Goal: Task Accomplishment & Management: Use online tool/utility

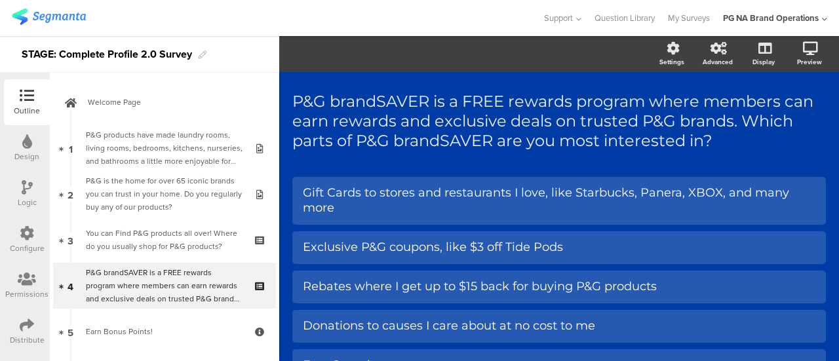
click at [30, 326] on icon at bounding box center [27, 325] width 14 height 14
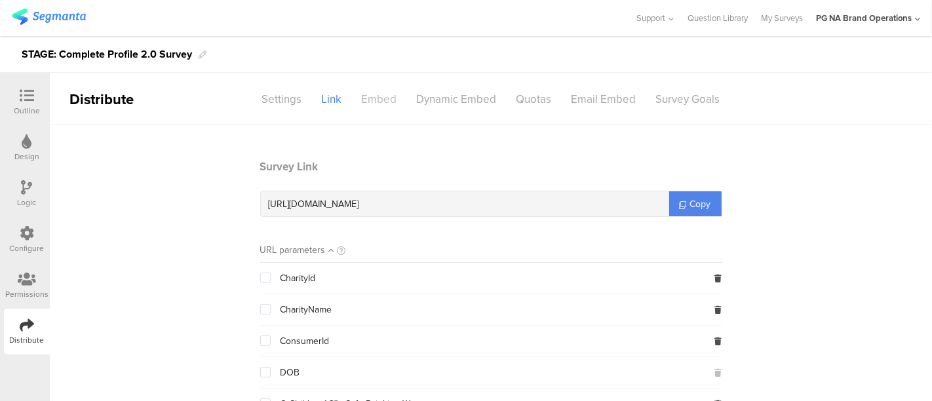
click at [387, 98] on div "Embed" at bounding box center [379, 99] width 55 height 23
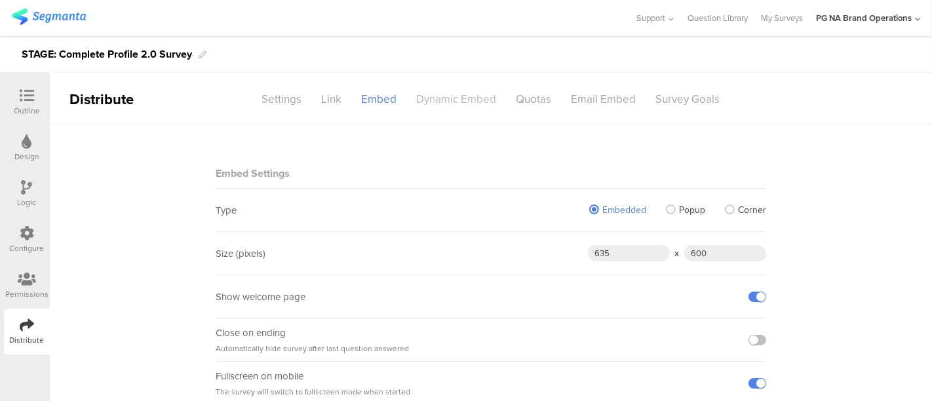
click at [424, 97] on div "Dynamic Embed" at bounding box center [457, 99] width 100 height 23
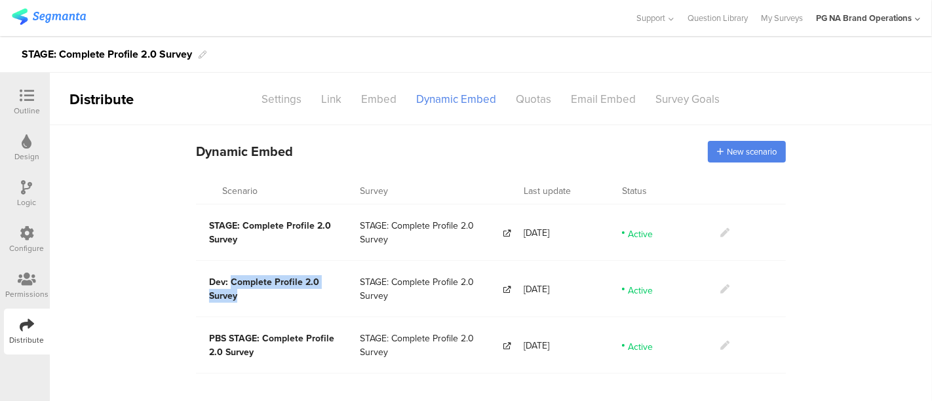
drag, startPoint x: 228, startPoint y: 285, endPoint x: 345, endPoint y: 291, distance: 116.9
click at [319, 291] on span "Dev: Complete Profile 2.0 Survey" at bounding box center [264, 289] width 110 height 28
copy span "Complete Profile 2.0 Survey"
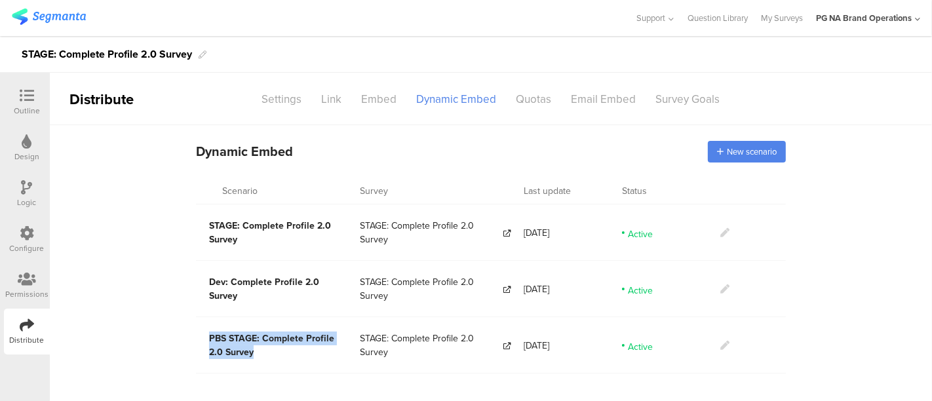
drag, startPoint x: 260, startPoint y: 345, endPoint x: 208, endPoint y: 332, distance: 54.2
click at [208, 332] on div "PBS STAGE: Complete Profile 2.0 Survey" at bounding box center [278, 345] width 164 height 56
copy span "PBS STAGE: Complete Profile 2.0 Survey"
click at [759, 149] on span "New scenario" at bounding box center [752, 152] width 50 height 12
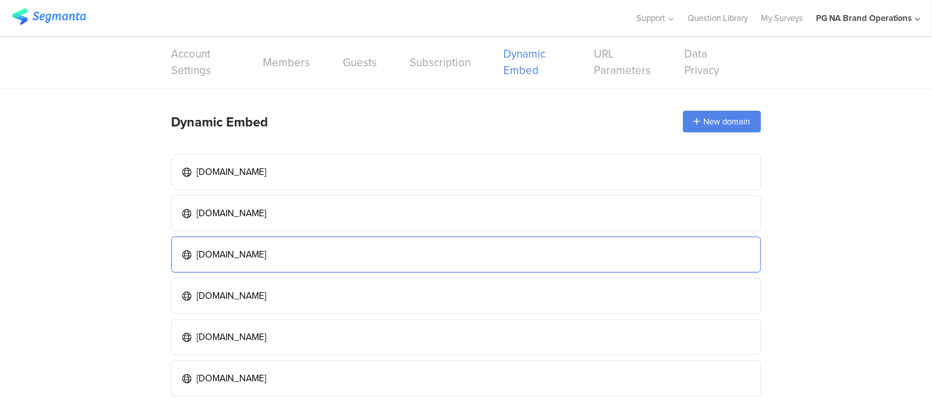
scroll to position [31, 0]
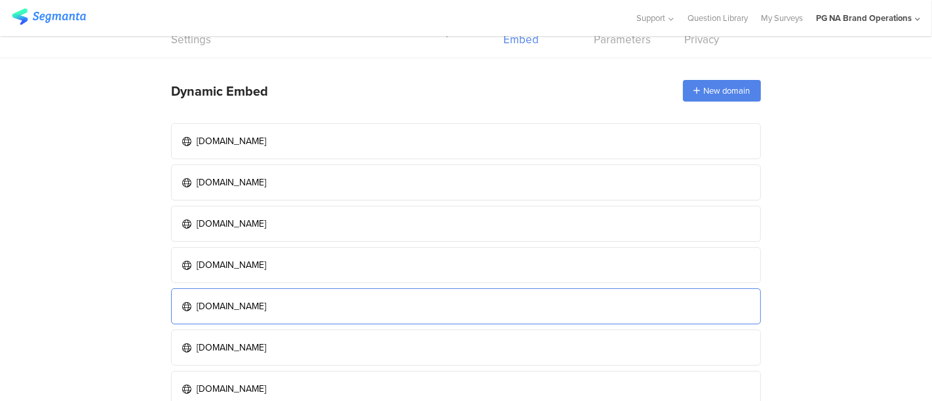
click at [266, 302] on div "dev.pgbrandsaver.com" at bounding box center [231, 307] width 69 height 14
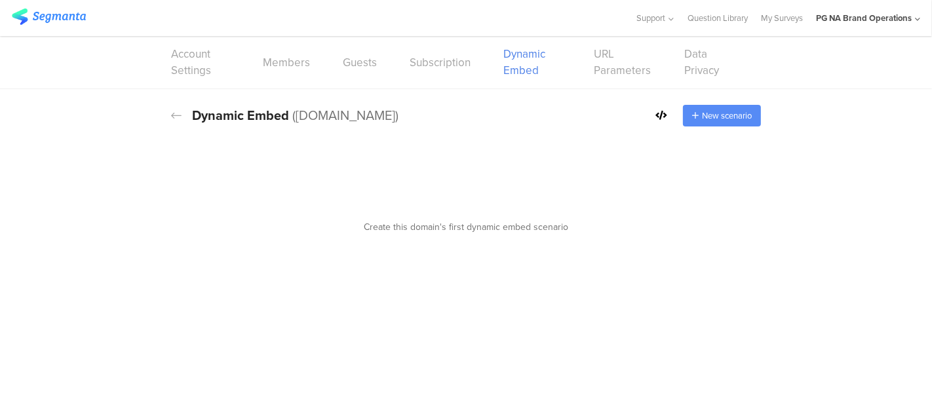
click at [717, 113] on span "New scenario" at bounding box center [727, 115] width 50 height 12
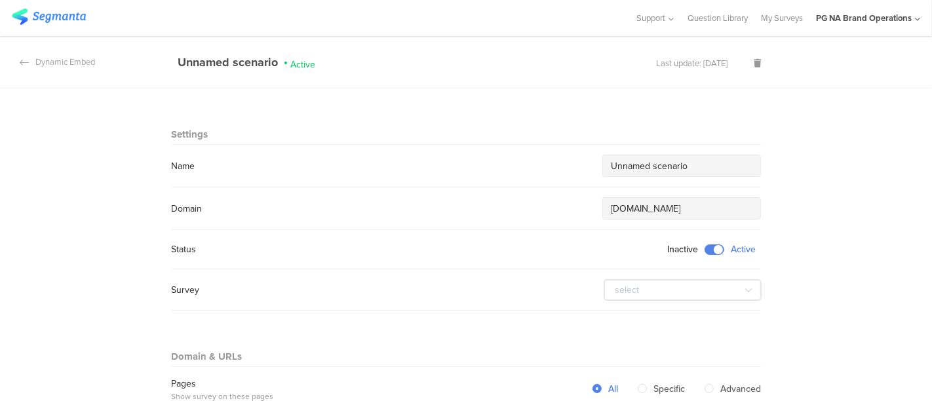
click at [715, 169] on input "Unnamed scenario" at bounding box center [682, 166] width 142 height 14
paste input "PBS STAGE: Complete Profile 2.0 Survey"
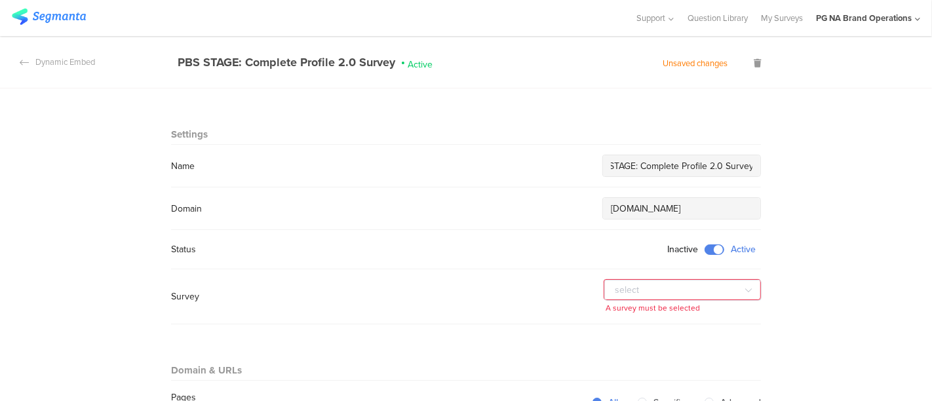
click at [628, 166] on input "PBS STAGE: Complete Profile 2.0 Survey" at bounding box center [682, 166] width 142 height 14
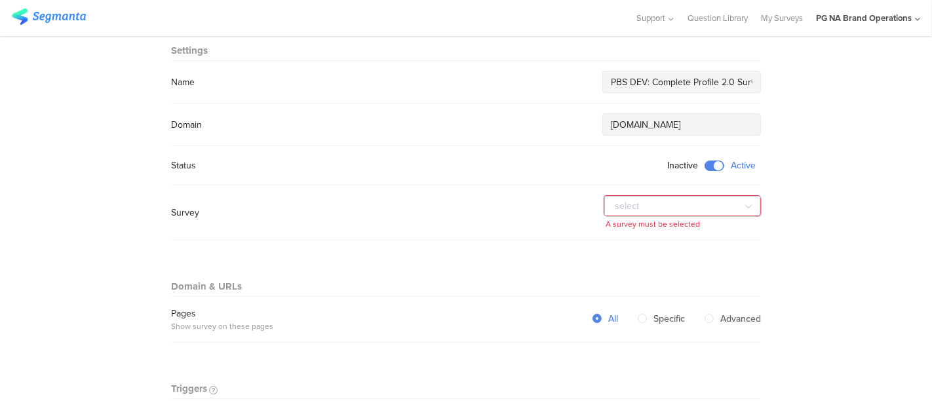
type input "PBS DEV: Complete Profile 2.0 Survey"
click at [741, 203] on icon at bounding box center [749, 206] width 16 height 26
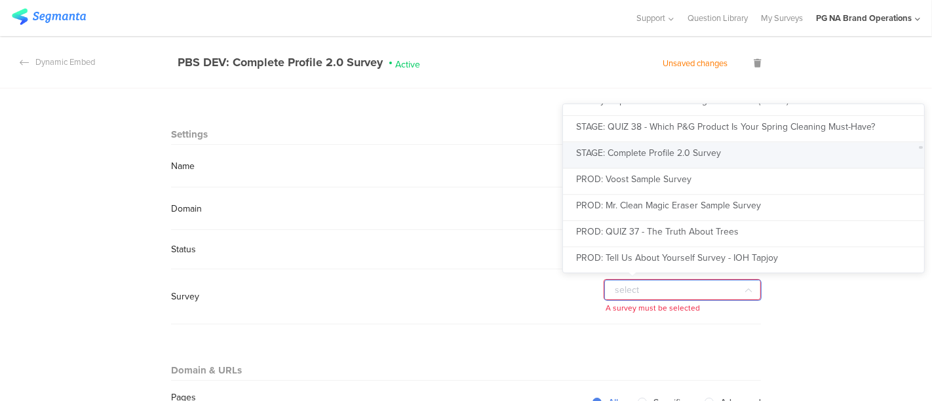
scroll to position [2898, 0]
click at [648, 153] on span "STAGE: Complete Profile 2.0 Survey" at bounding box center [648, 154] width 145 height 14
type input "STAGE: Complete Profile 2.0 Survey"
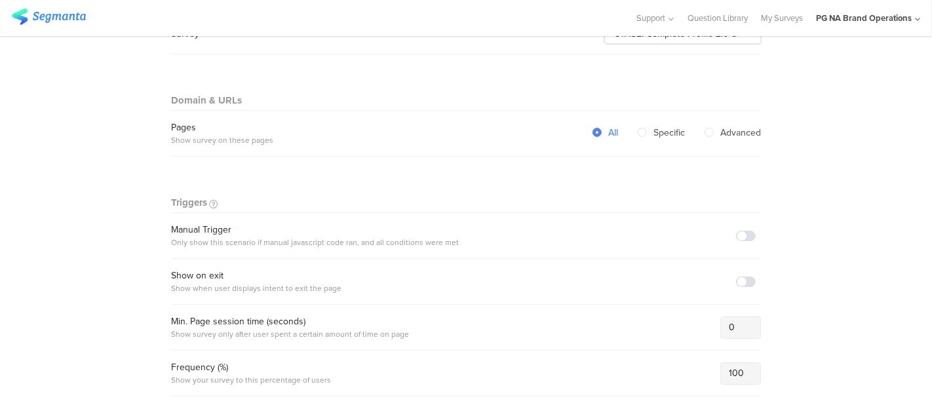
scroll to position [257, 0]
click at [740, 231] on span at bounding box center [746, 235] width 20 height 10
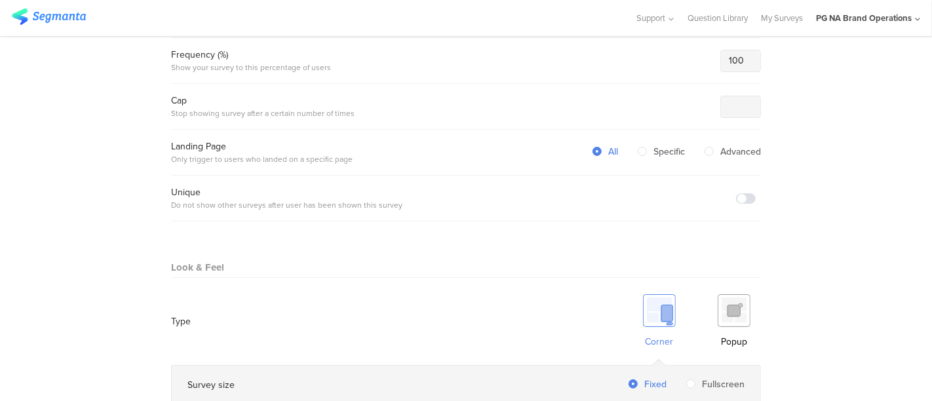
scroll to position [576, 0]
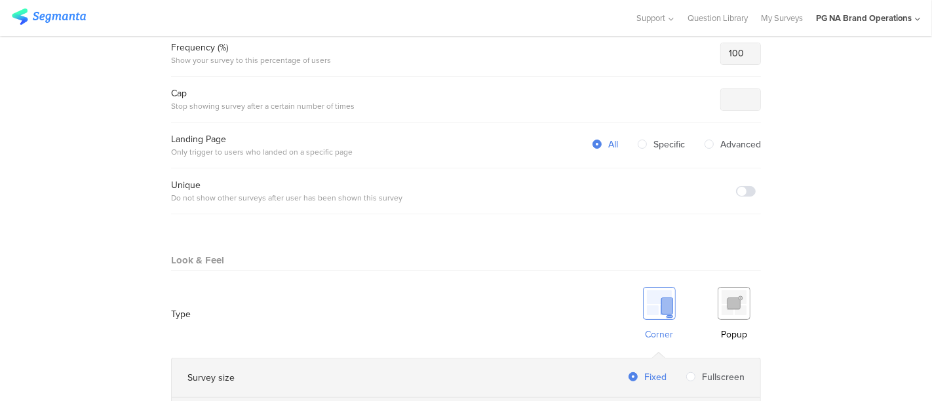
click at [731, 287] on img at bounding box center [734, 303] width 33 height 33
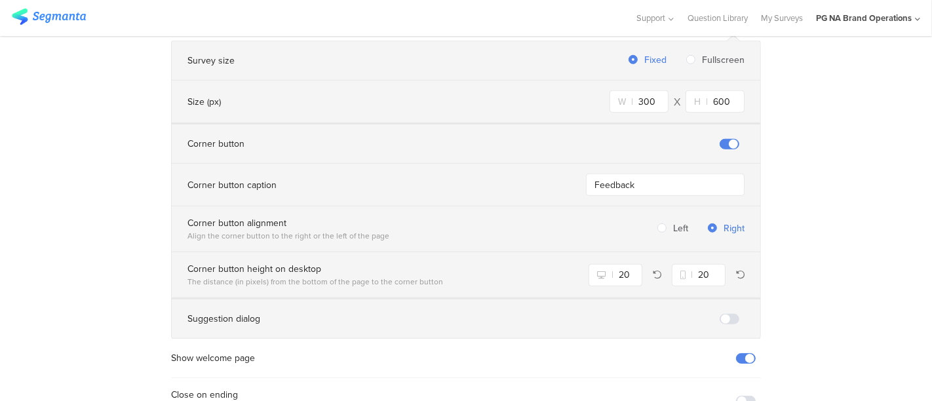
scroll to position [958, 0]
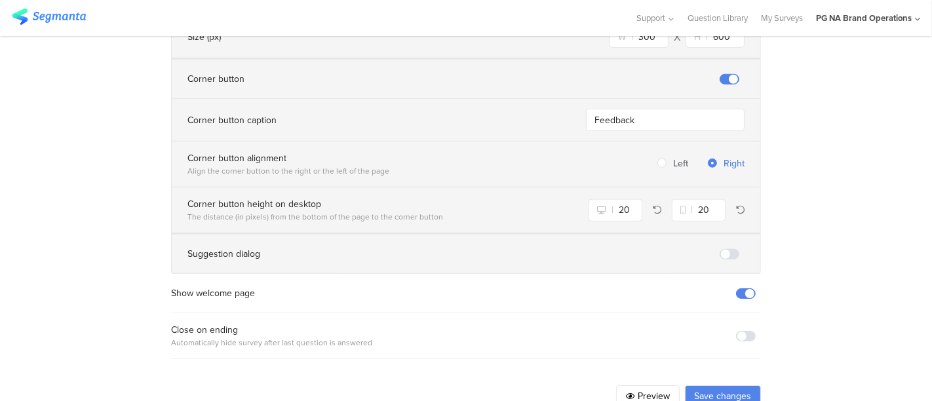
click at [730, 385] on button "Save changes" at bounding box center [723, 395] width 76 height 21
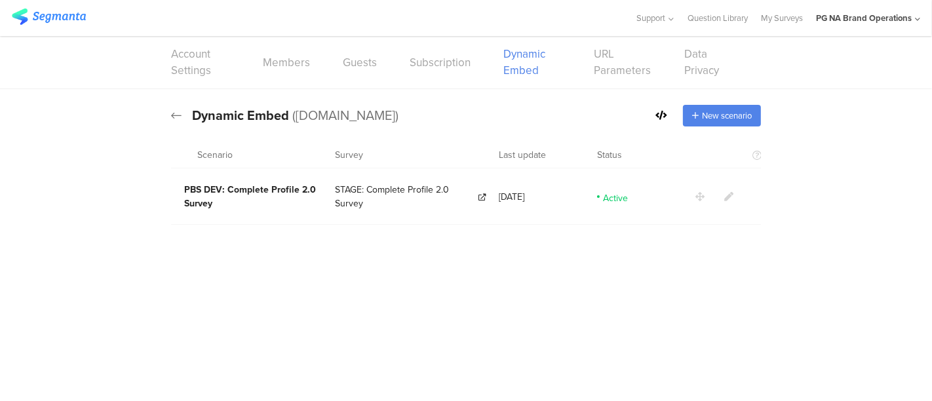
click at [174, 113] on icon at bounding box center [176, 115] width 10 height 12
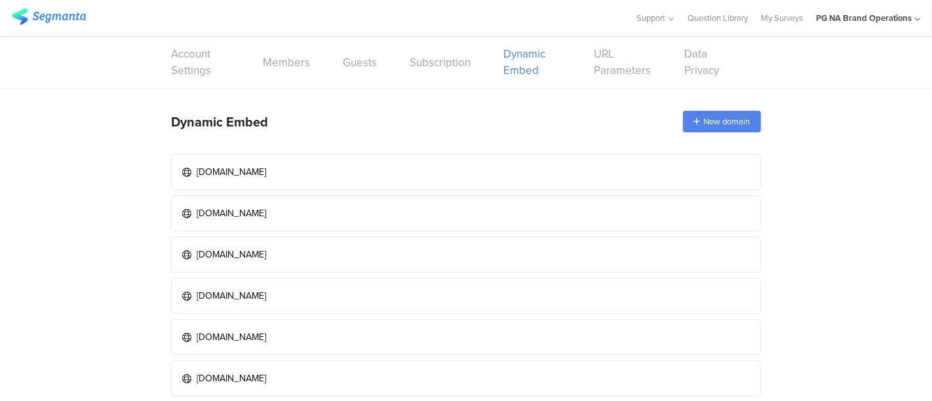
click at [55, 22] on img at bounding box center [49, 17] width 74 height 16
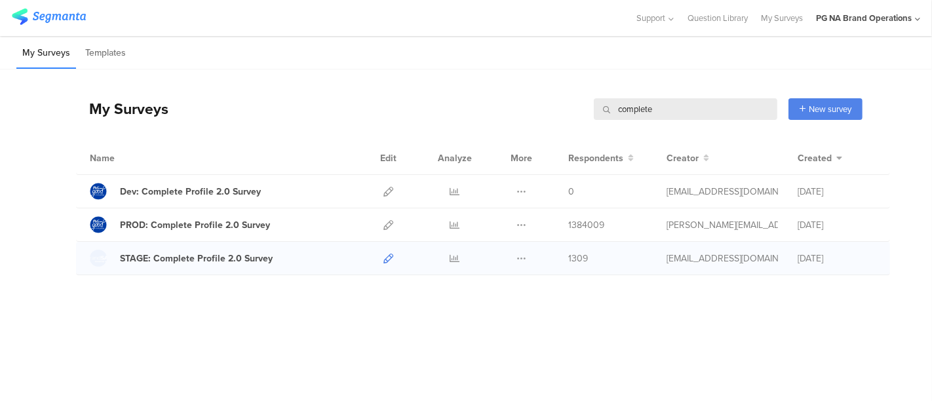
click at [384, 259] on icon at bounding box center [389, 259] width 10 height 10
click at [387, 254] on icon at bounding box center [389, 259] width 10 height 10
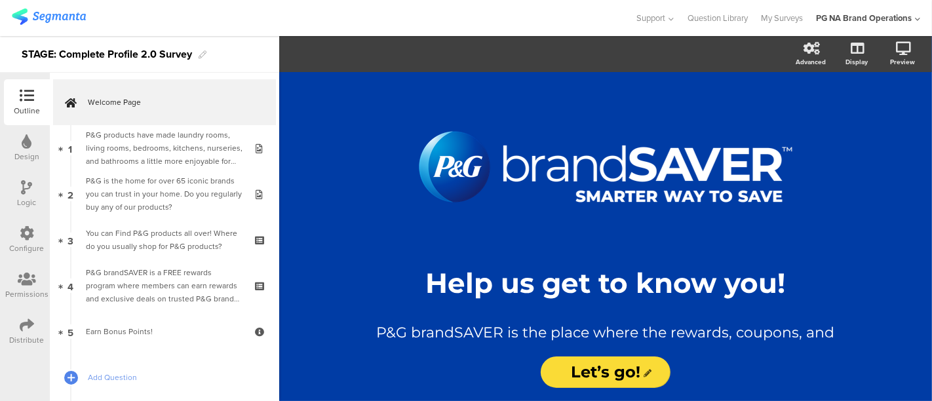
click at [28, 289] on div "Permissions" at bounding box center [26, 294] width 43 height 12
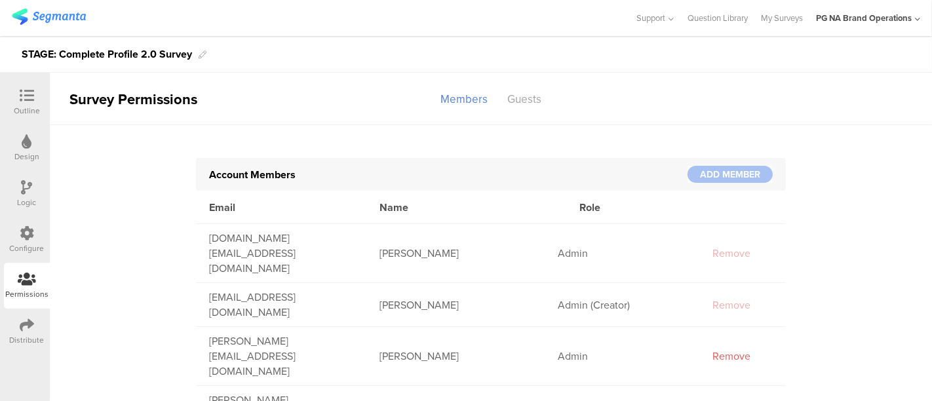
click at [24, 330] on icon at bounding box center [27, 325] width 14 height 14
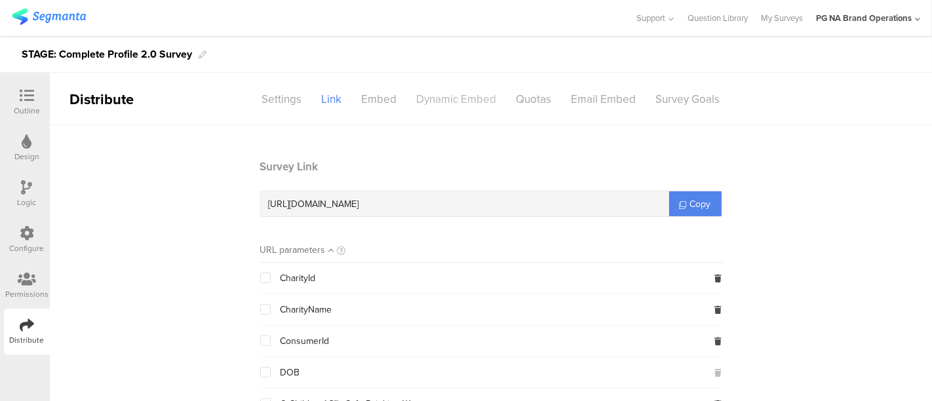
click at [470, 99] on div "Dynamic Embed" at bounding box center [457, 99] width 100 height 23
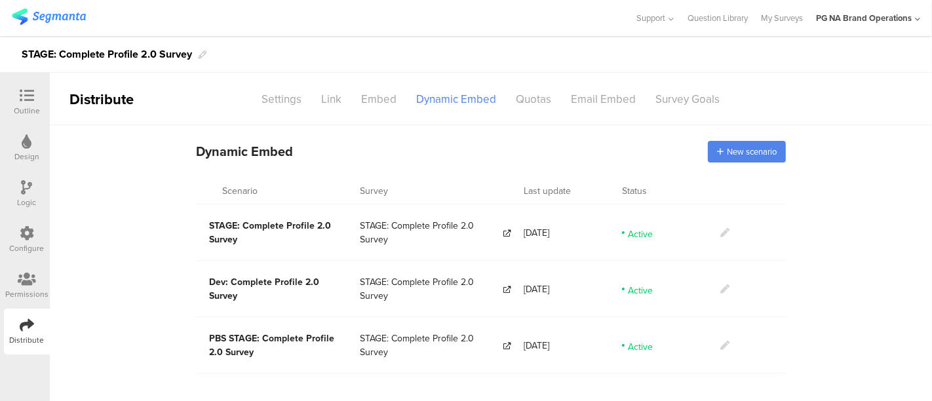
click at [726, 233] on icon at bounding box center [724, 232] width 9 height 9
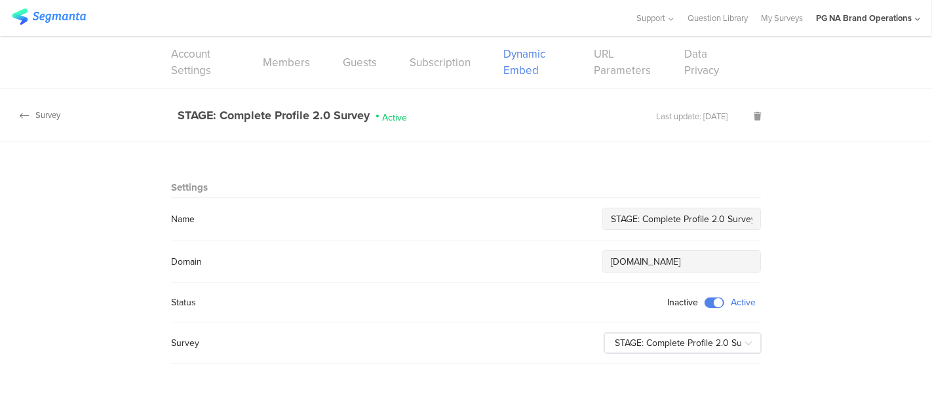
click at [22, 114] on icon at bounding box center [24, 115] width 9 height 10
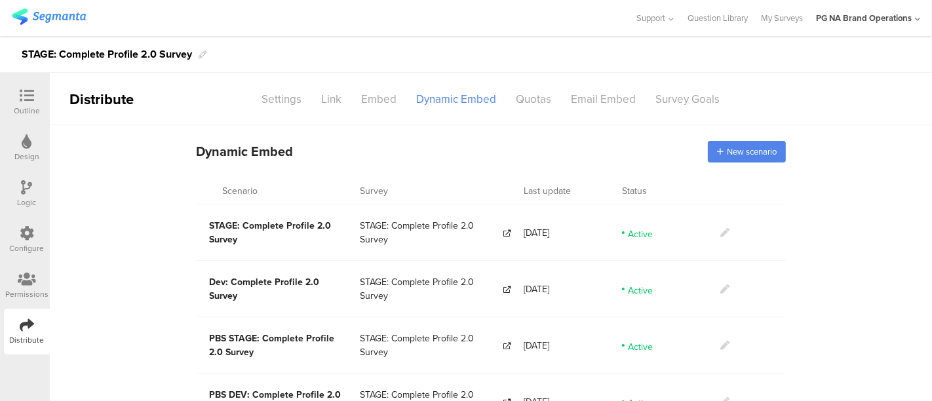
scroll to position [33, 0]
